Goal: Transaction & Acquisition: Purchase product/service

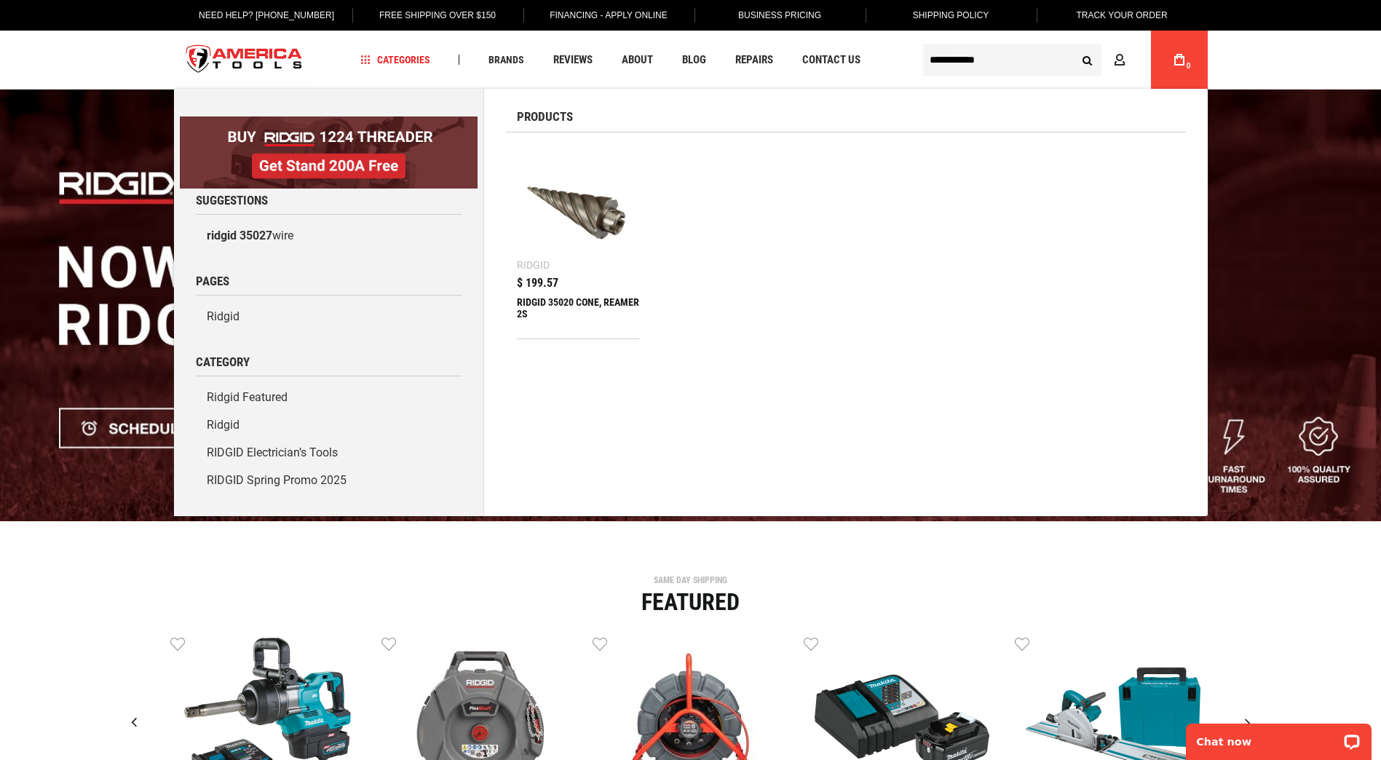
type input "**********"
click at [539, 301] on div "RIDGID 35020 CONE, REAMER 2S" at bounding box center [578, 313] width 123 height 35
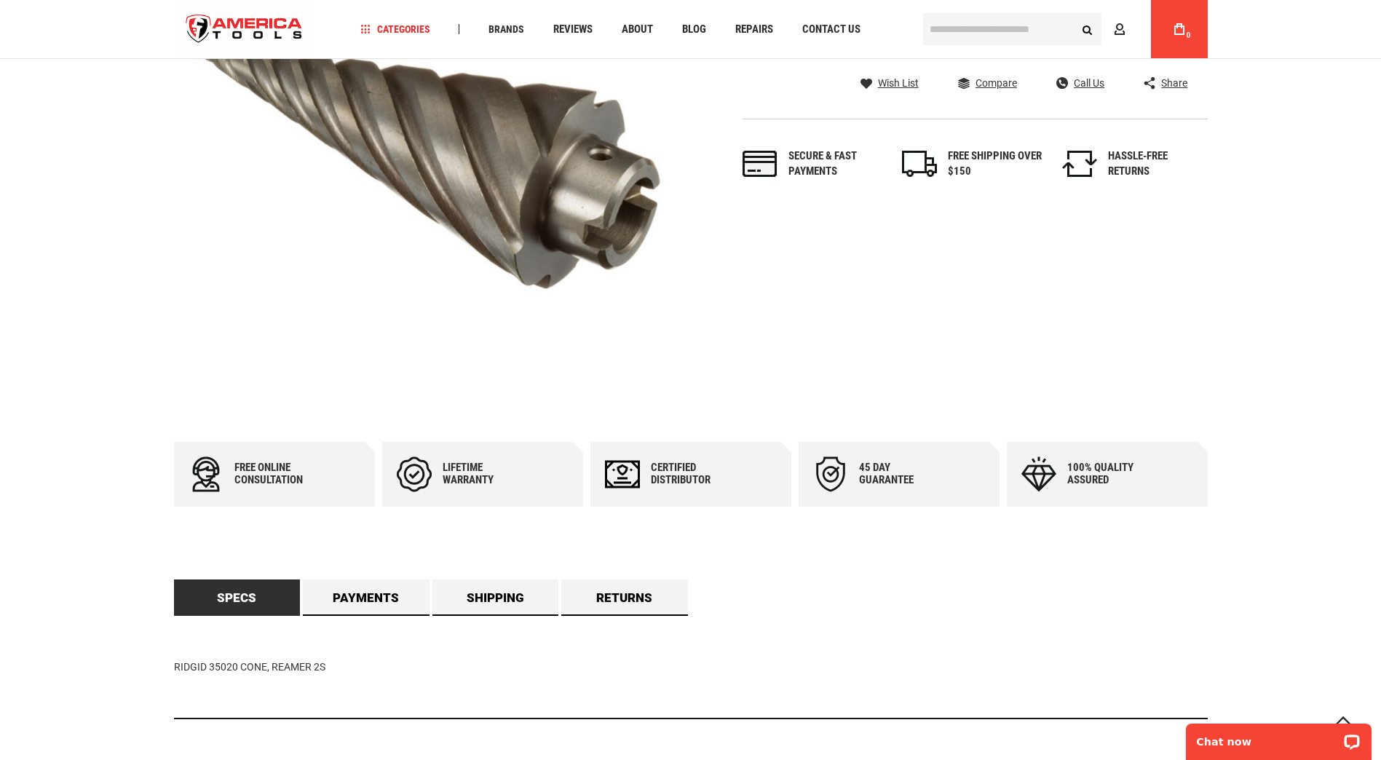
scroll to position [582, 0]
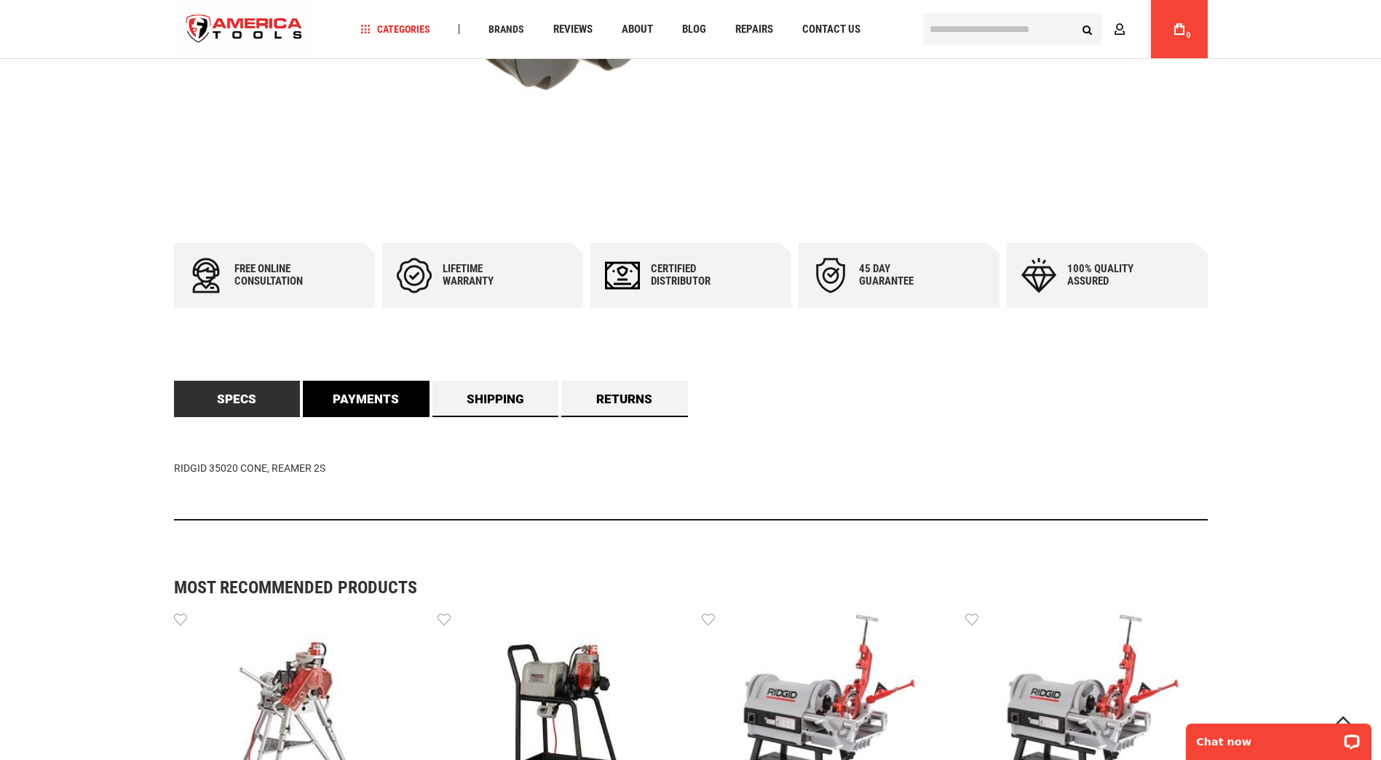
click at [364, 404] on link "Payments" at bounding box center [366, 399] width 127 height 36
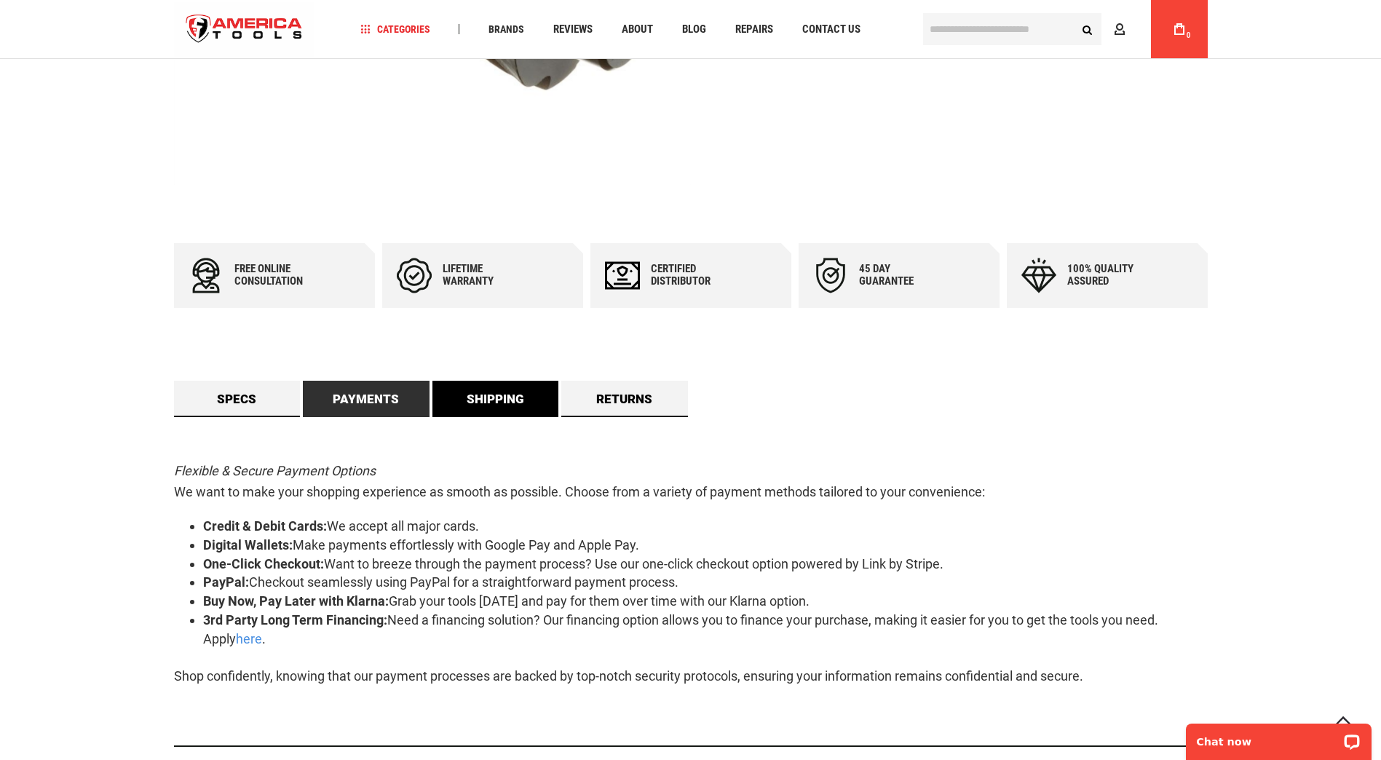
click at [511, 400] on link "Shipping" at bounding box center [495, 399] width 127 height 36
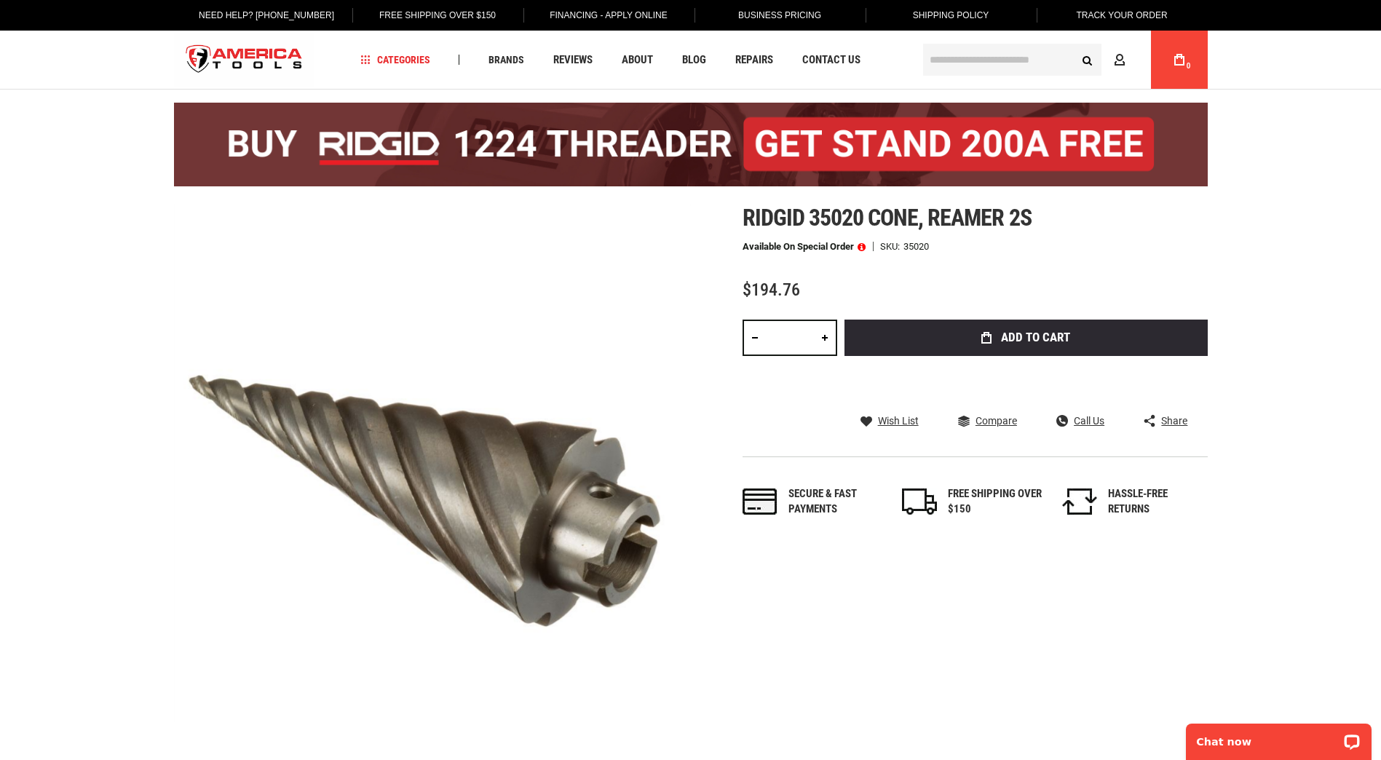
scroll to position [0, 0]
